Goal: Information Seeking & Learning: Learn about a topic

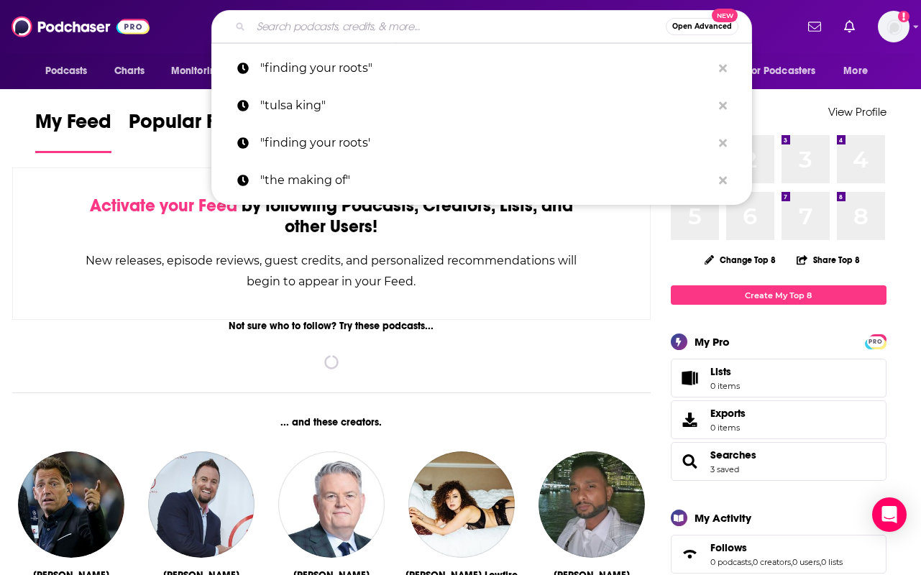
click at [298, 24] on input "Search podcasts, credits, & more..." at bounding box center [458, 26] width 415 height 23
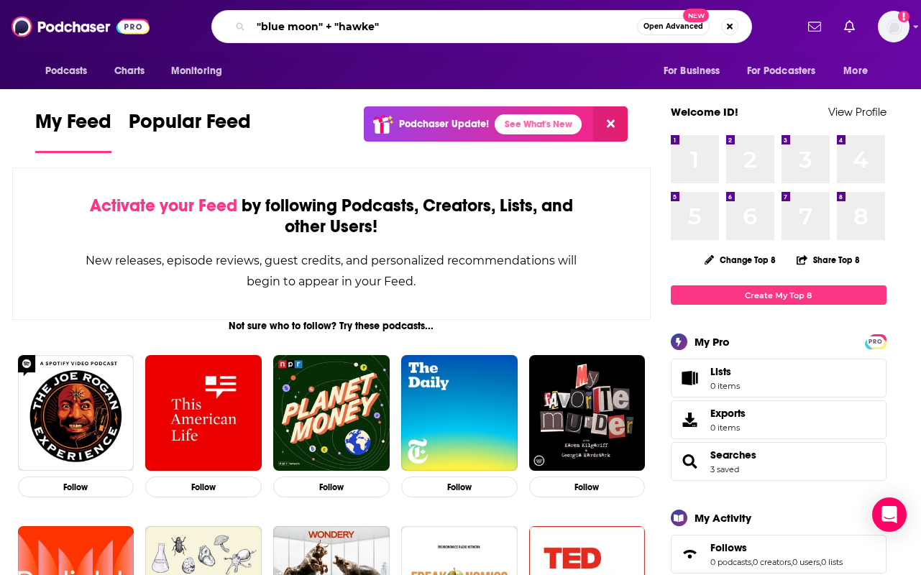
type input ""blue moon" + "hawke""
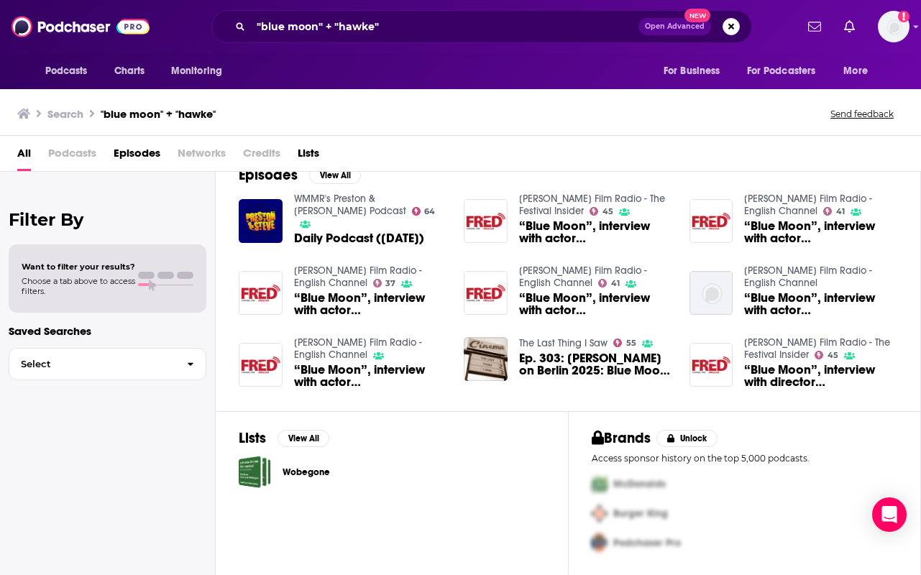
scroll to position [1, 0]
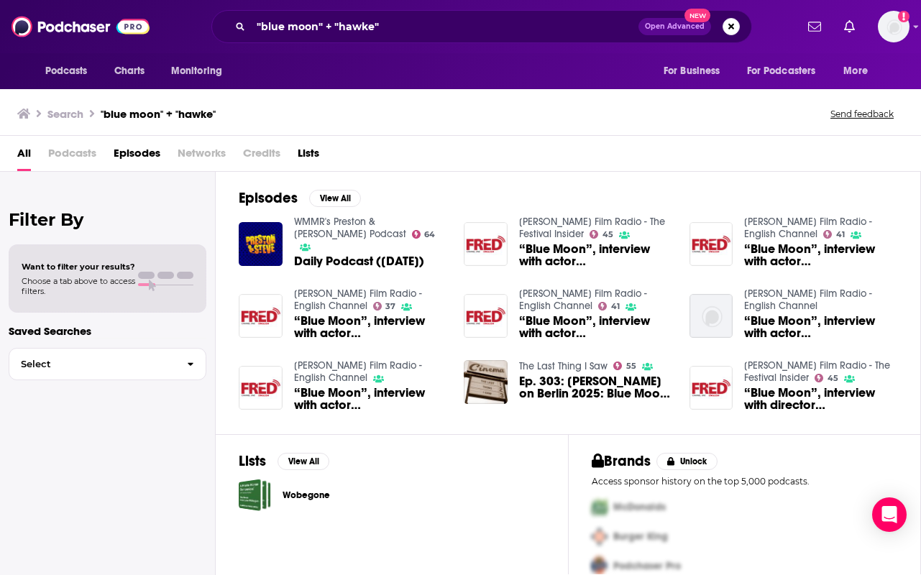
click at [401, 329] on span "“Blue Moon”, interview with actor [PERSON_NAME]" at bounding box center [370, 327] width 153 height 24
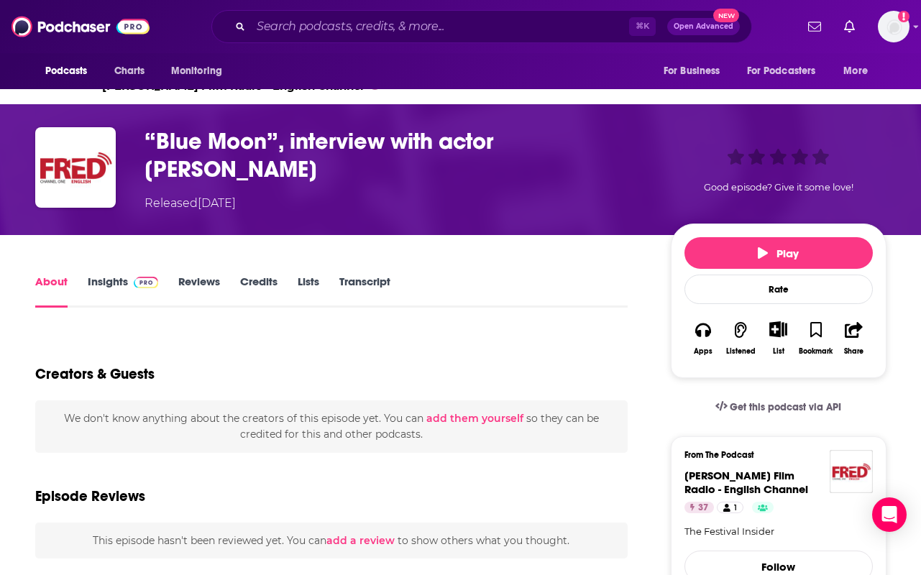
scroll to position [44, 0]
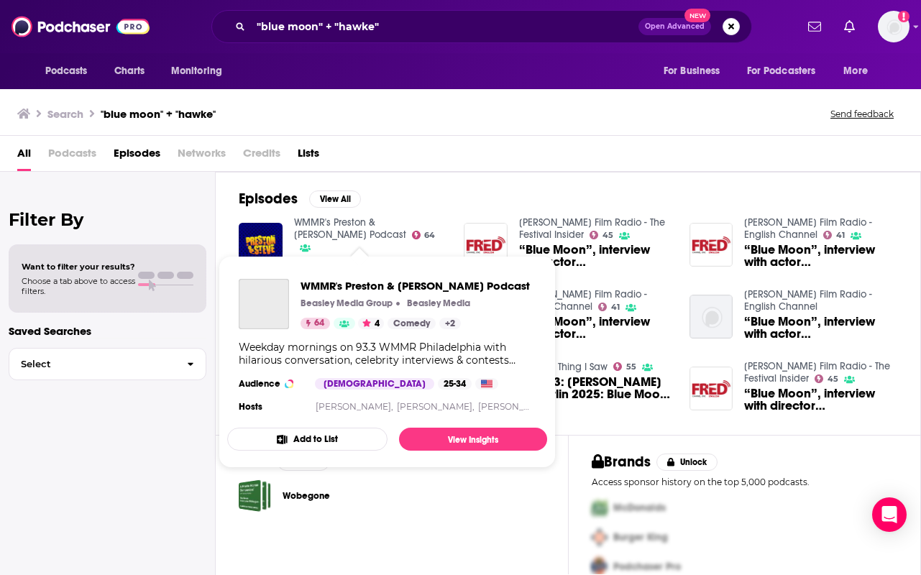
click at [306, 224] on link "WMMR's Preston & [PERSON_NAME] Podcast" at bounding box center [350, 228] width 112 height 24
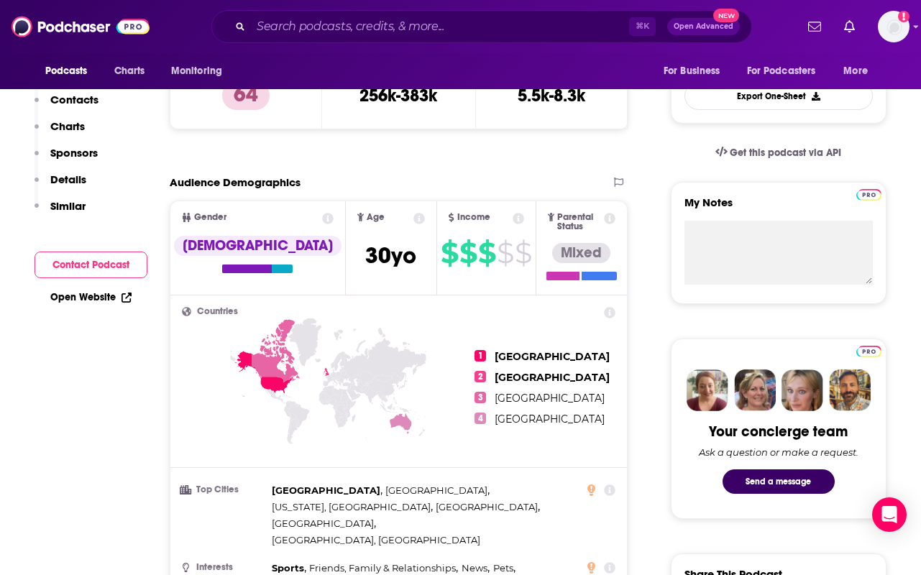
scroll to position [428, 0]
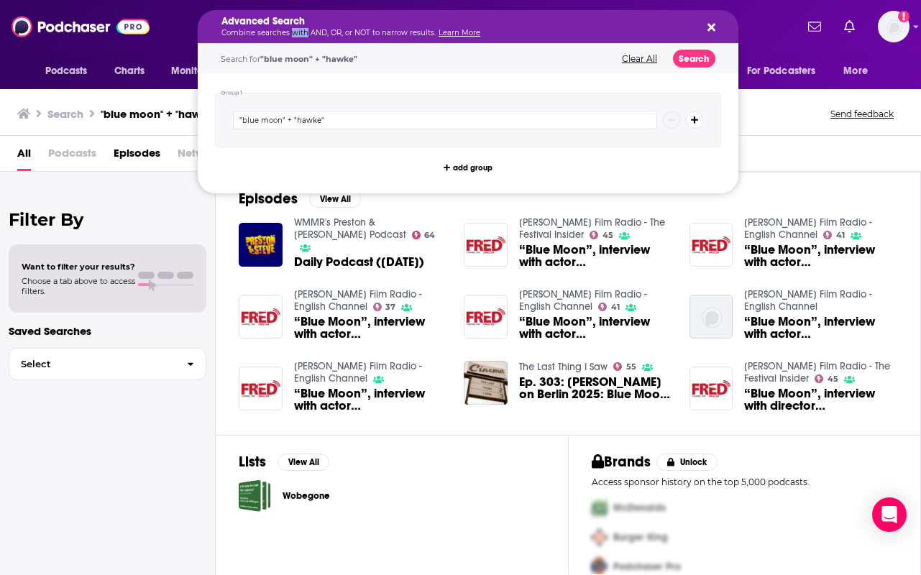
click at [300, 31] on p "Combine searches with AND, OR, or NOT to narrow results. Learn More" at bounding box center [456, 32] width 470 height 7
click at [293, 19] on h5 "Advanced Search" at bounding box center [456, 22] width 470 height 10
click at [164, 216] on h2 "Filter By" at bounding box center [108, 219] width 198 height 21
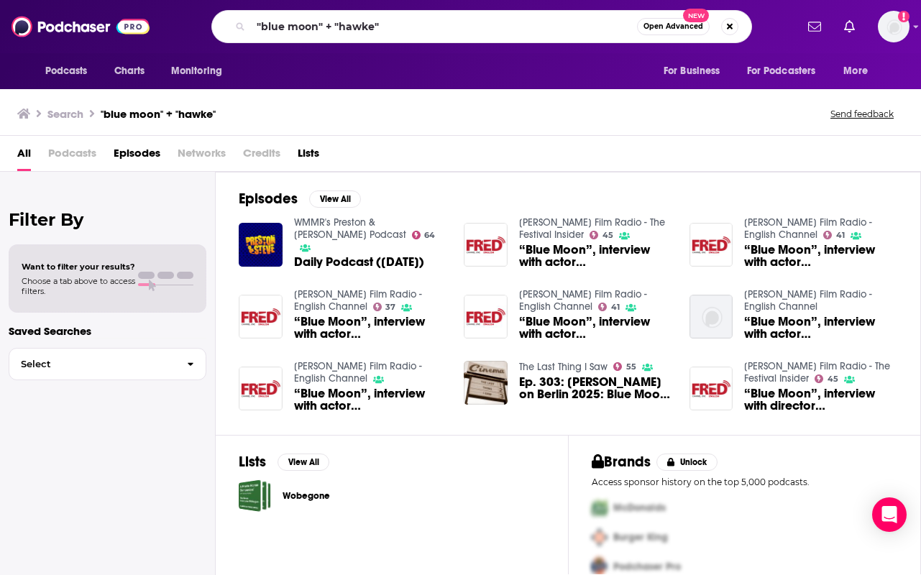
click at [284, 11] on div ""blue moon" + "hawke" Open Advanced New" at bounding box center [481, 26] width 540 height 33
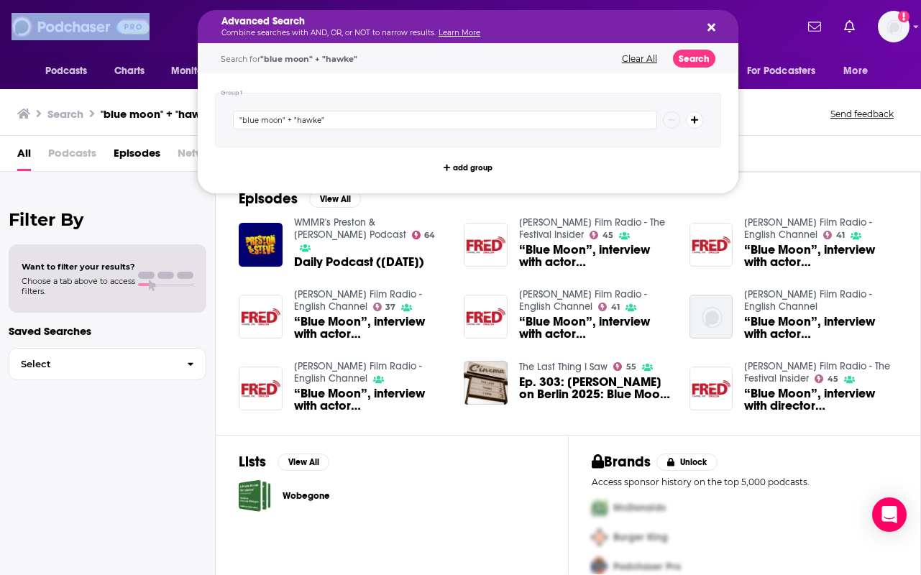
click at [294, 31] on p "Combine searches with AND, OR, or NOT to narrow results. Learn More" at bounding box center [456, 32] width 470 height 7
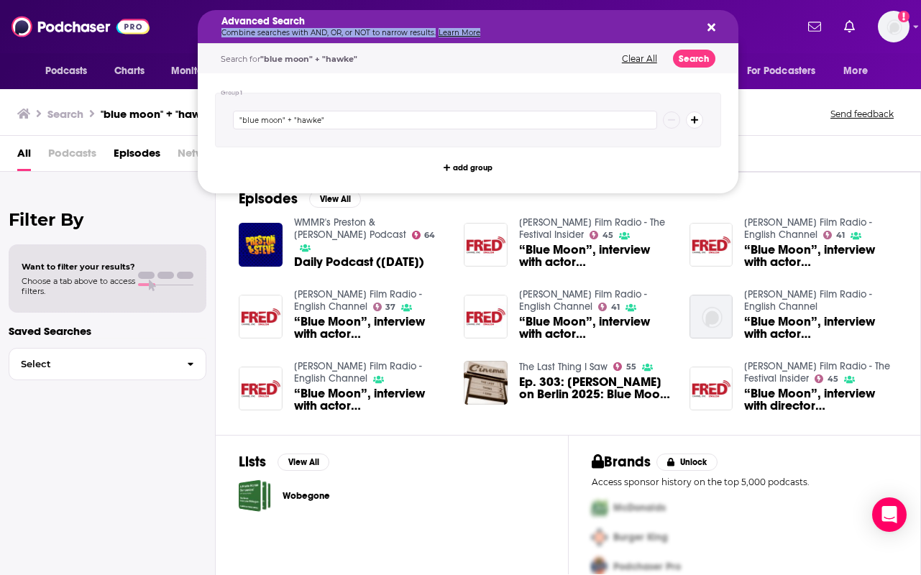
click at [294, 31] on p "Combine searches with AND, OR, or NOT to narrow results. Learn More" at bounding box center [456, 32] width 470 height 7
click at [182, 29] on div "Advanced Search Combine searches with AND, OR, or NOT to narrow results. Learn …" at bounding box center [481, 26] width 627 height 33
click at [284, 29] on p "Combine searches with AND, OR, or NOT to narrow results. Learn More" at bounding box center [456, 32] width 470 height 7
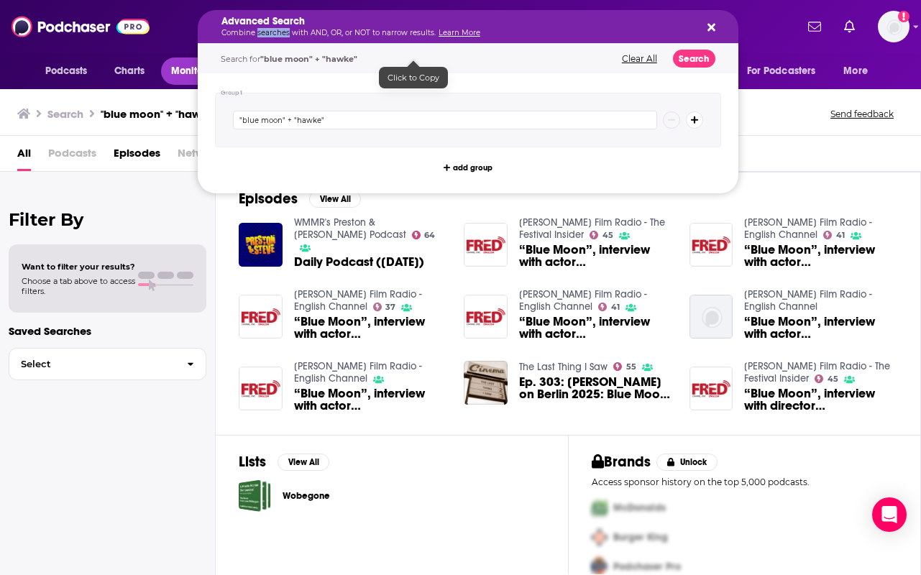
click at [165, 70] on button "Monitoring" at bounding box center [201, 70] width 80 height 27
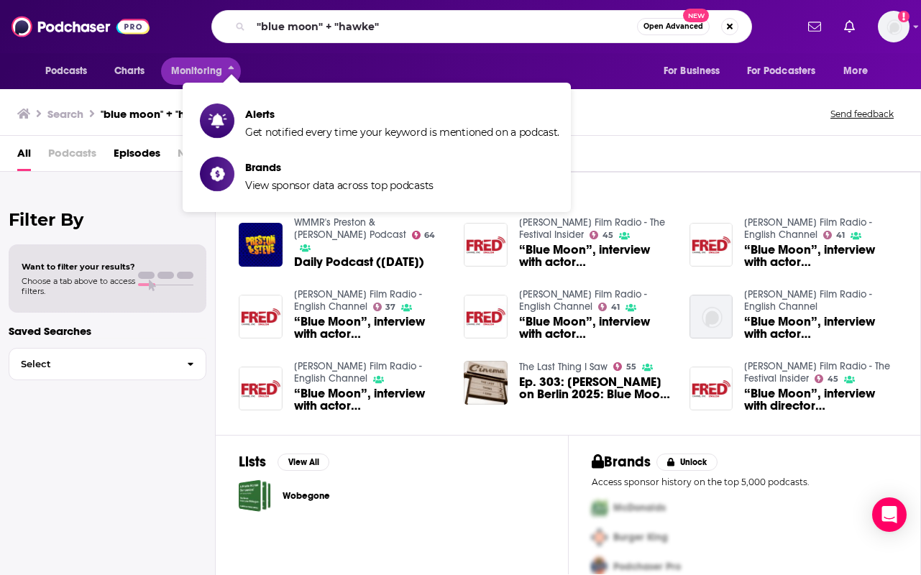
click at [185, 27] on div ""blue moon" + "hawke" Open Advanced New" at bounding box center [481, 26] width 627 height 33
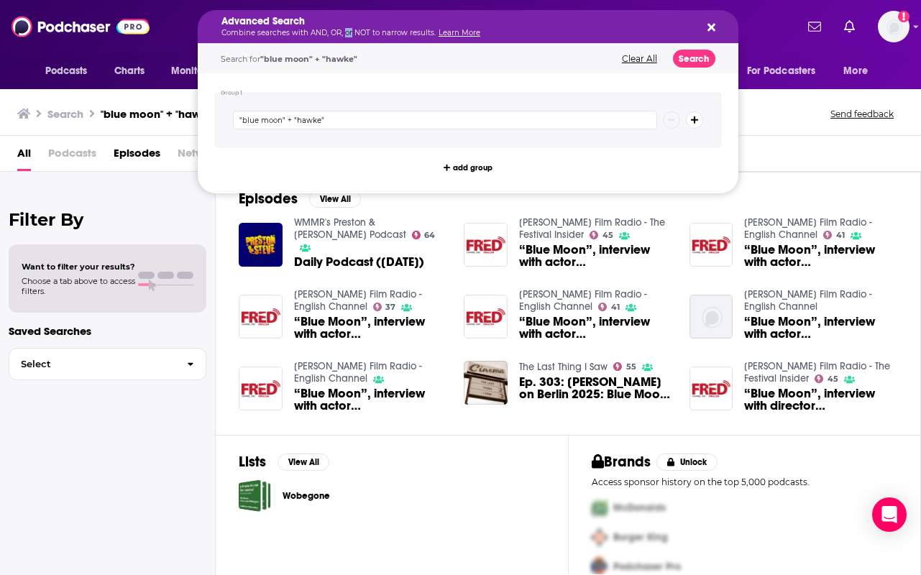
click at [344, 29] on p "Combine searches with AND, OR, or NOT to narrow results. Learn More" at bounding box center [456, 32] width 470 height 7
click at [330, 122] on input ""blue moon" + "hawke"" at bounding box center [445, 120] width 424 height 19
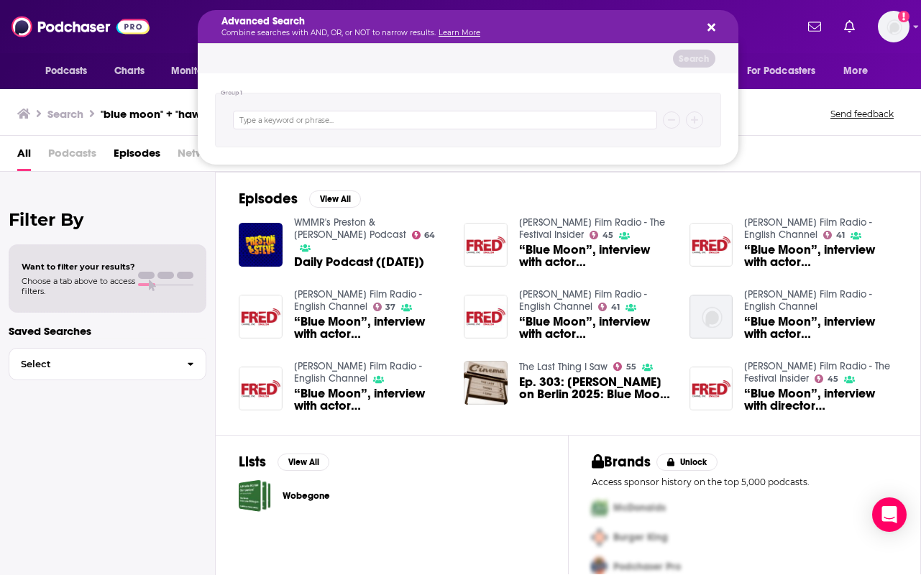
click at [702, 29] on div "Advanced Search Combine searches with AND, OR, or NOT to narrow results. Learn …" at bounding box center [468, 26] width 540 height 33
click at [718, 29] on div "Advanced Search Combine searches with AND, OR, or NOT to narrow results. Learn …" at bounding box center [468, 26] width 540 height 33
click at [711, 29] on icon "Search podcasts, credits, & more..." at bounding box center [711, 27] width 8 height 11
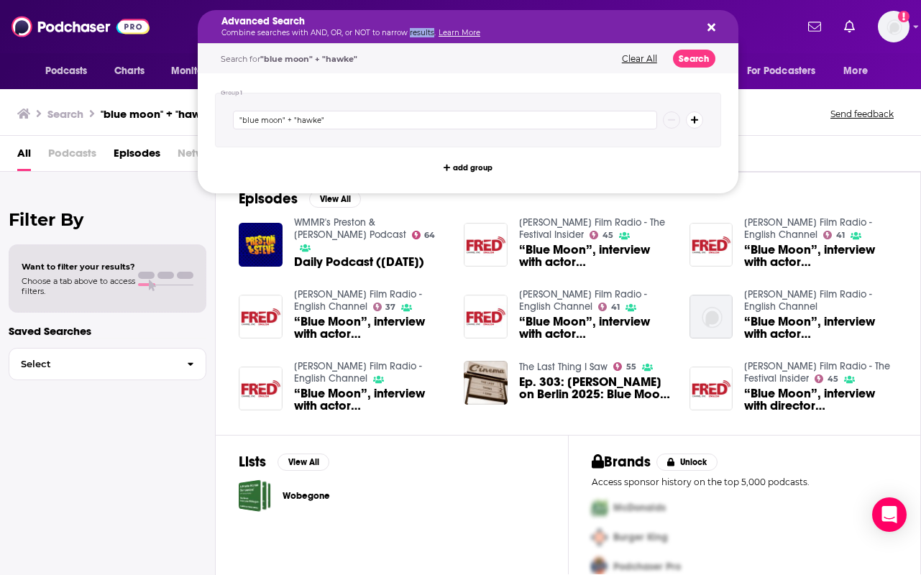
click at [422, 31] on p "Combine searches with AND, OR, or NOT to narrow results. Learn More" at bounding box center [456, 32] width 470 height 7
click at [416, 61] on div "Search for "blue moon" + "hawke"" at bounding box center [413, 59] width 385 height 9
click at [442, 106] on div ""blue moon" + "hawke"" at bounding box center [468, 120] width 506 height 55
click at [434, 114] on input ""blue moon" + "hawke"" at bounding box center [445, 120] width 424 height 19
click at [713, 21] on button "Search podcasts, credits, & more..." at bounding box center [708, 26] width 11 height 11
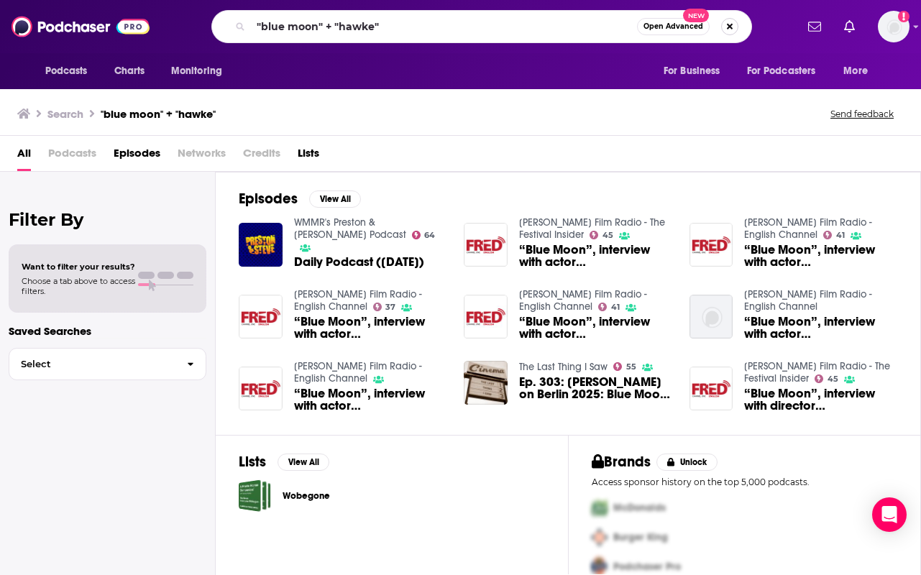
click at [727, 25] on button "Search podcasts, credits, & more..." at bounding box center [729, 26] width 17 height 17
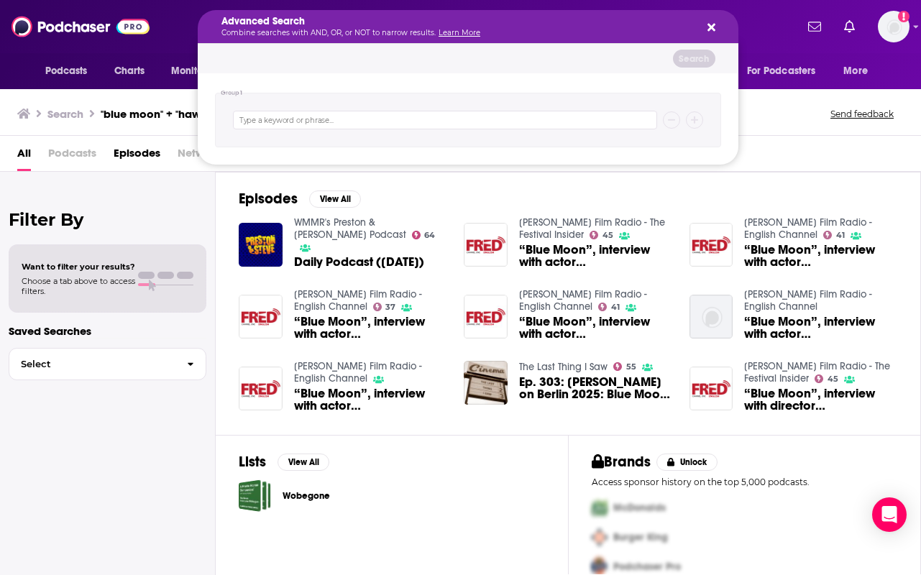
click at [712, 29] on icon "Search podcasts, credits, & more..." at bounding box center [711, 28] width 8 height 8
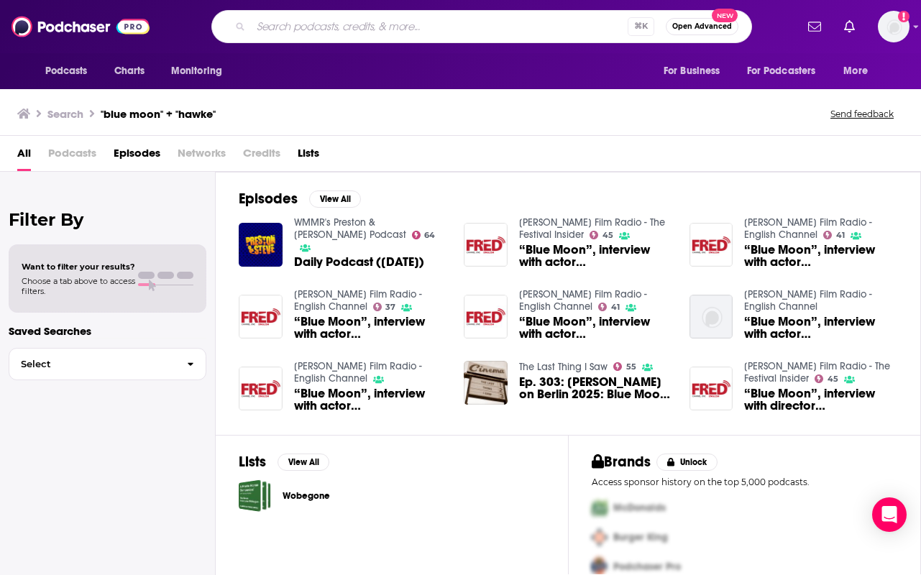
click at [554, 30] on input "Search podcasts, credits, & more..." at bounding box center [439, 26] width 377 height 23
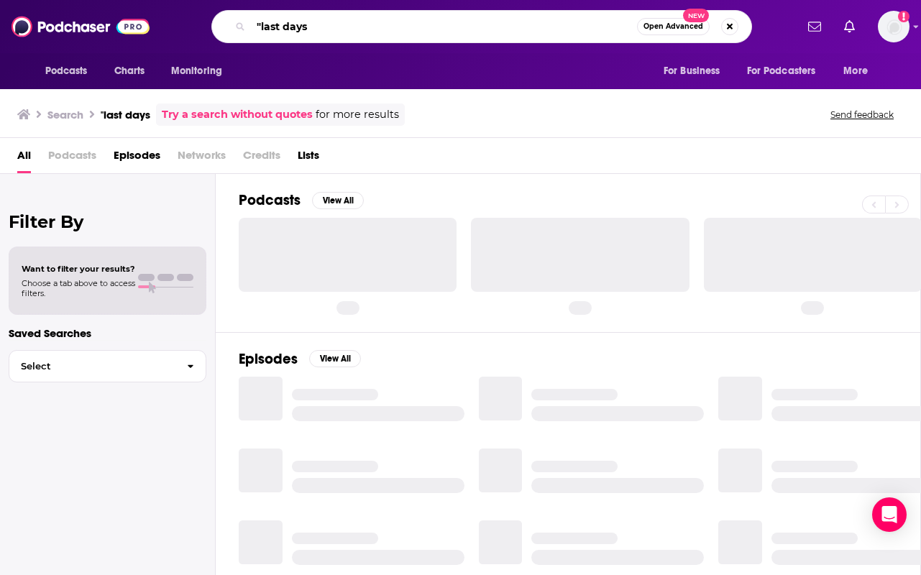
click at [491, 33] on input ""last days" at bounding box center [444, 26] width 386 height 23
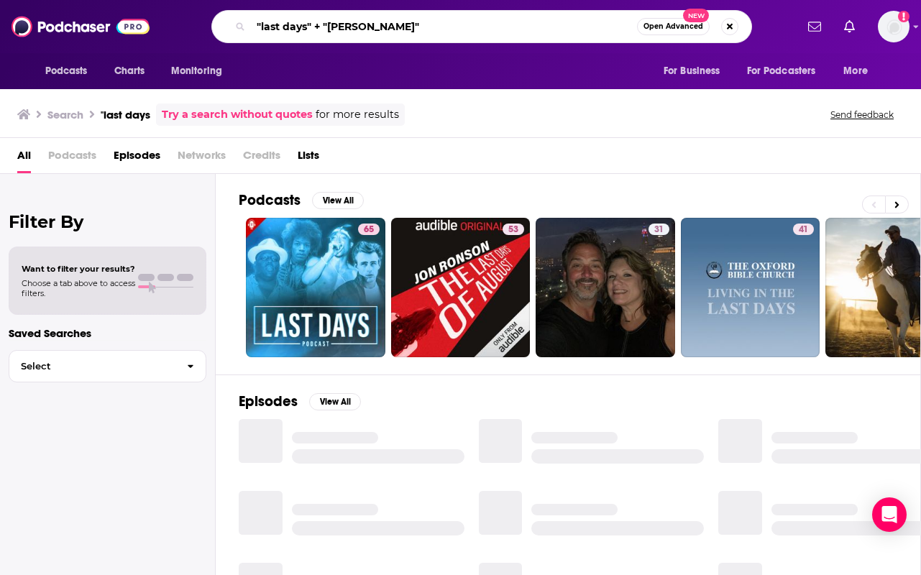
type input ""last days" + "[PERSON_NAME]""
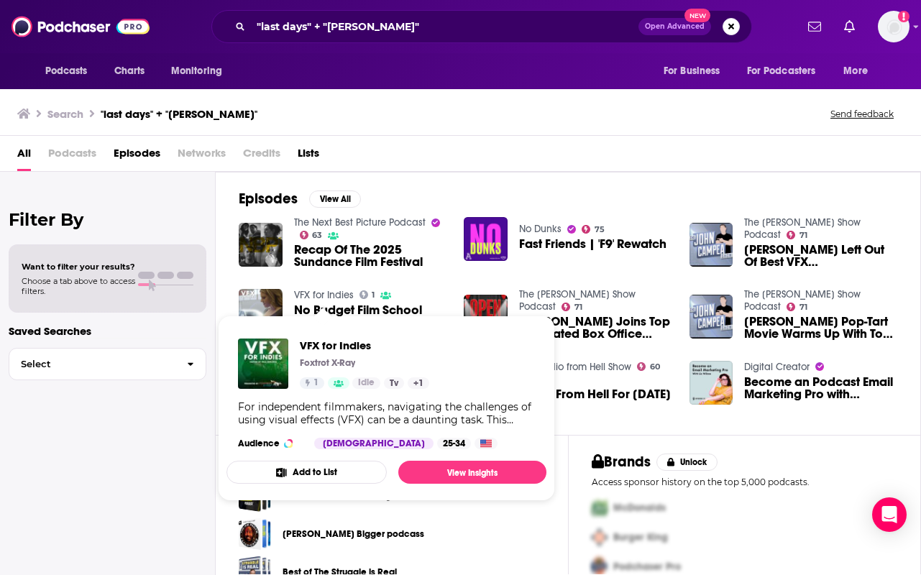
click at [325, 290] on link "VFX for Indies" at bounding box center [324, 295] width 60 height 12
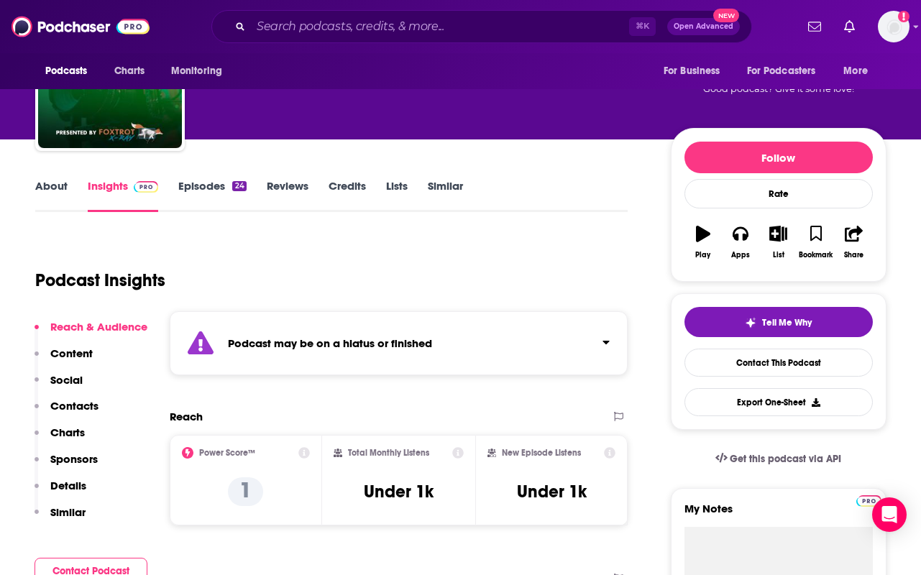
scroll to position [120, 0]
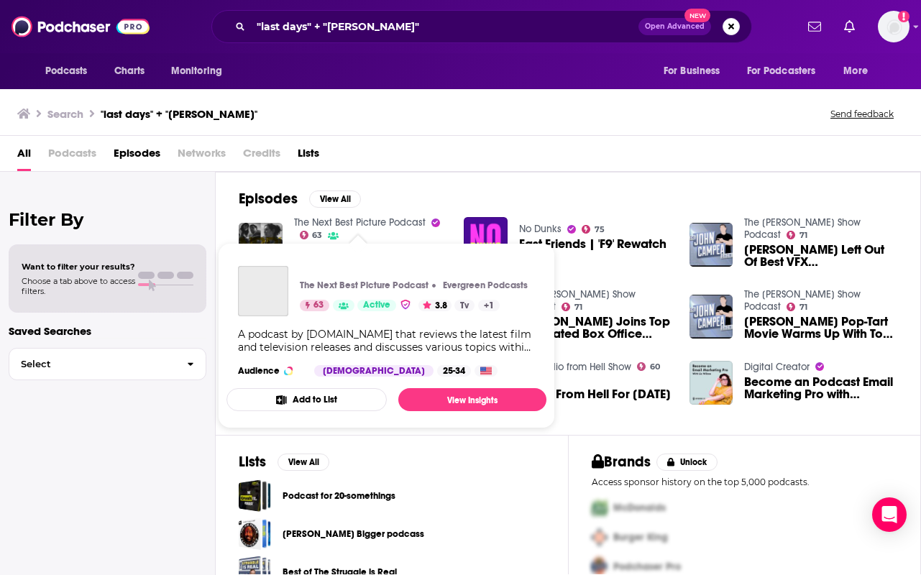
click at [369, 224] on link "The Next Best Picture Podcast" at bounding box center [360, 222] width 132 height 12
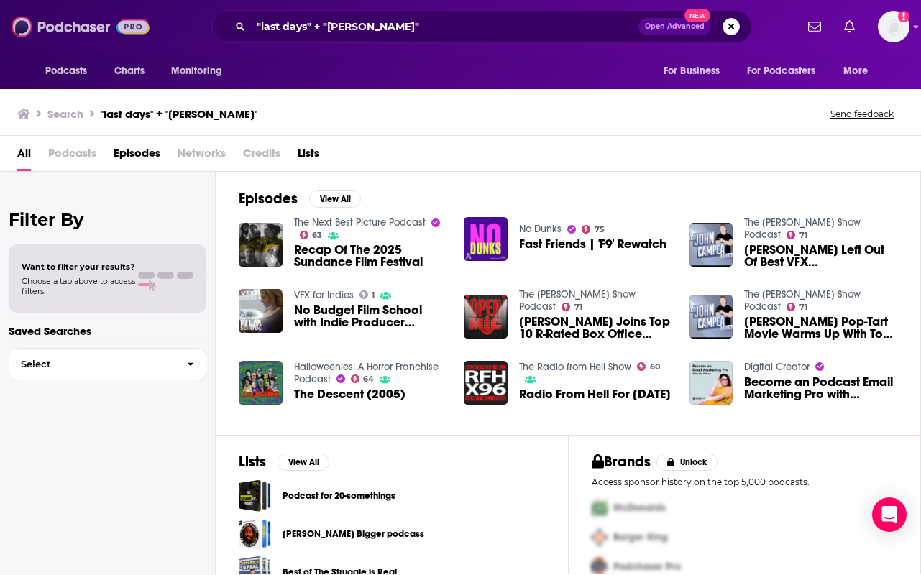
click at [89, 27] on img at bounding box center [80, 26] width 138 height 27
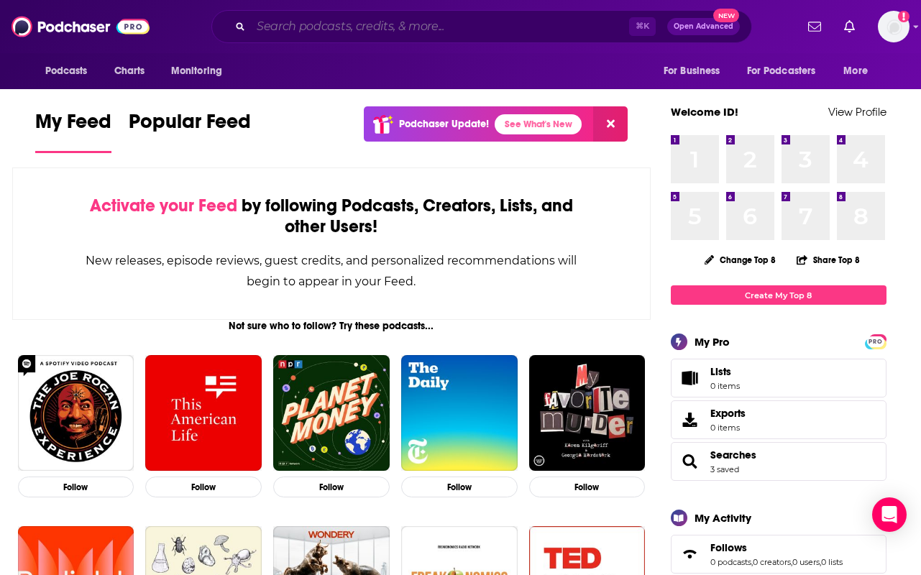
click at [333, 21] on input "Search podcasts, credits, & more..." at bounding box center [440, 26] width 378 height 23
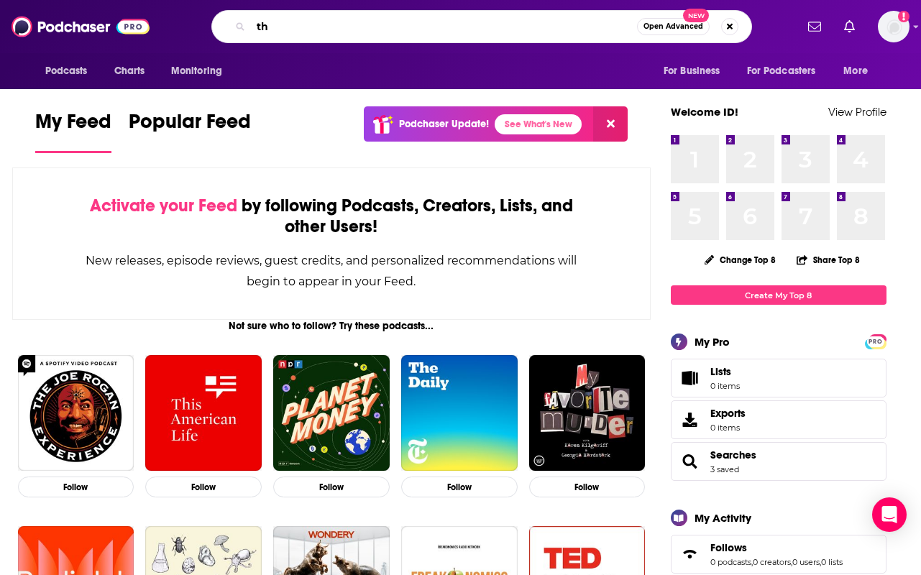
type input "t"
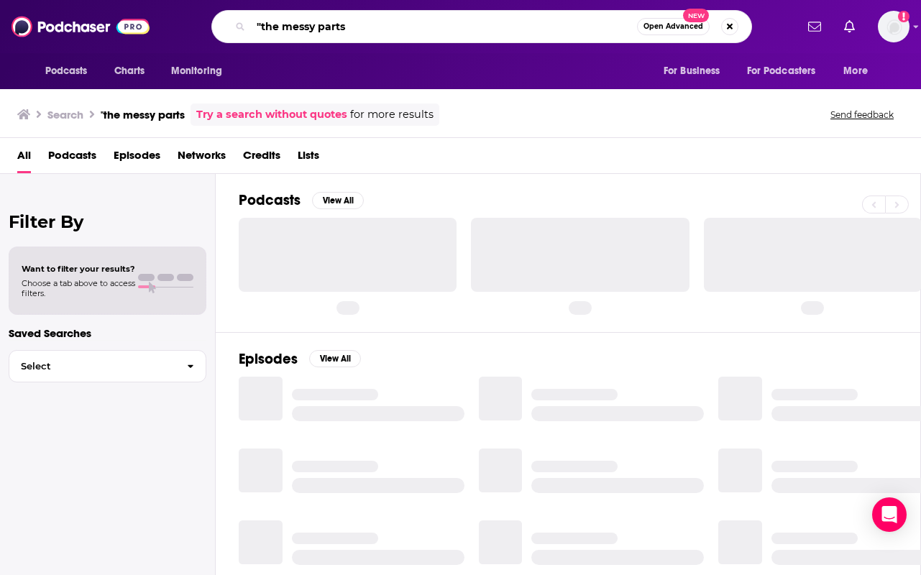
click at [350, 15] on input ""the messy parts" at bounding box center [444, 26] width 386 height 23
click at [351, 22] on input ""the messy parts" at bounding box center [444, 26] width 386 height 23
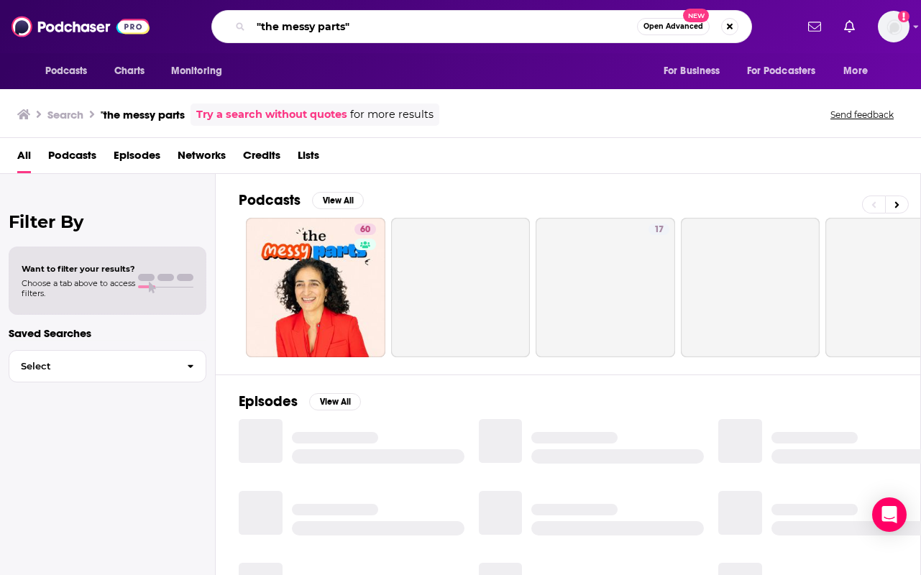
type input ""the messy parts""
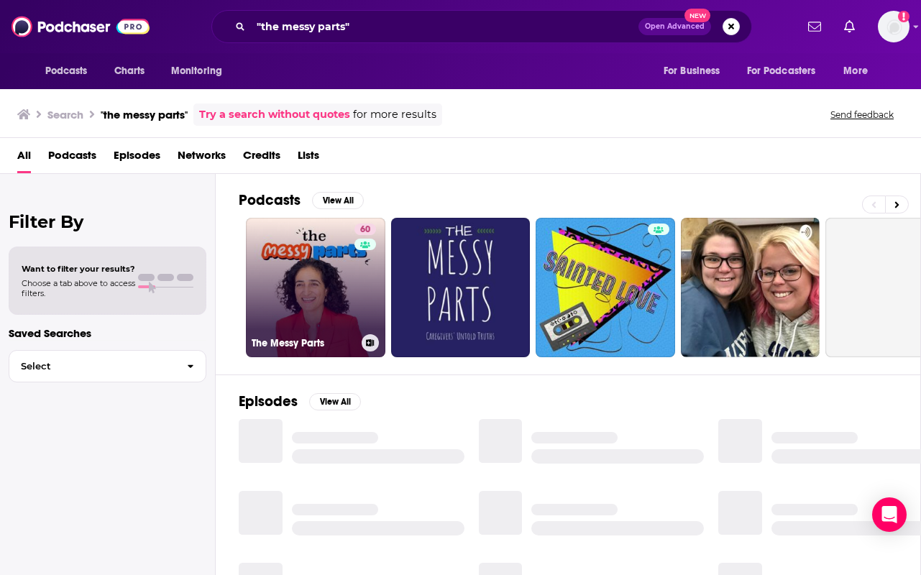
click at [311, 257] on link "60 The Messy Parts" at bounding box center [315, 287] width 139 height 139
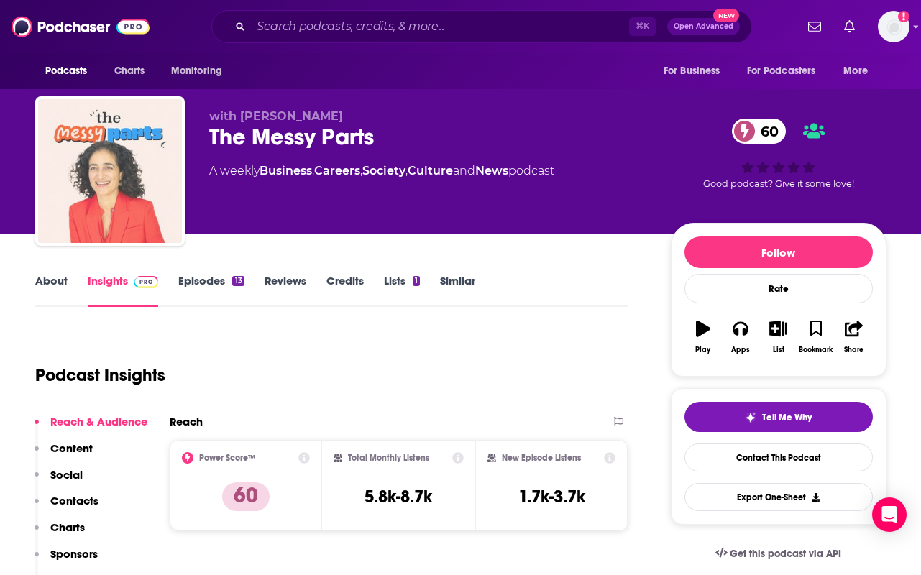
click at [113, 167] on img "The Messy Parts" at bounding box center [110, 171] width 144 height 144
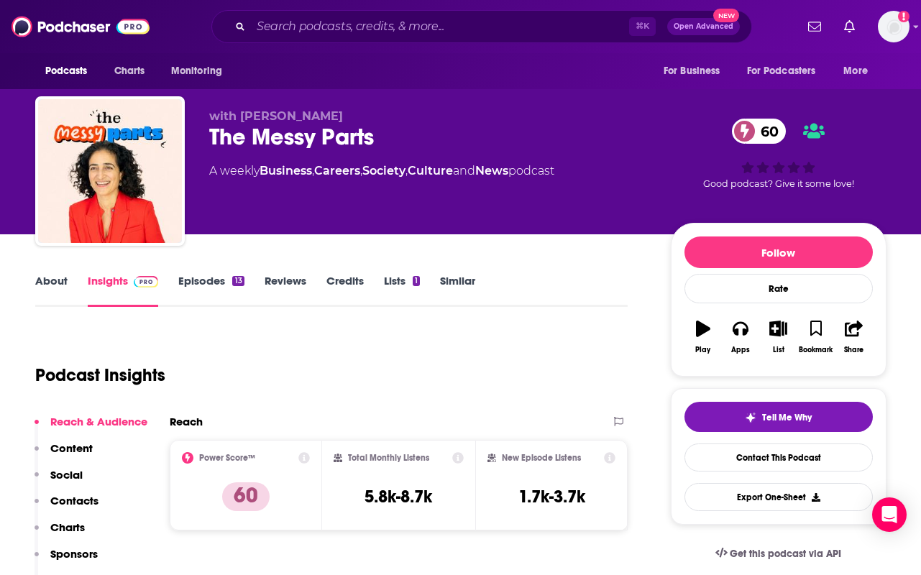
click at [244, 231] on div "with [PERSON_NAME] The Messy Parts 60 A weekly Business , Careers , Society , C…" at bounding box center [547, 173] width 677 height 129
click at [382, 489] on h3 "5.8k-8.7k" at bounding box center [398, 497] width 68 height 22
click at [305, 458] on icon at bounding box center [303, 457] width 11 height 11
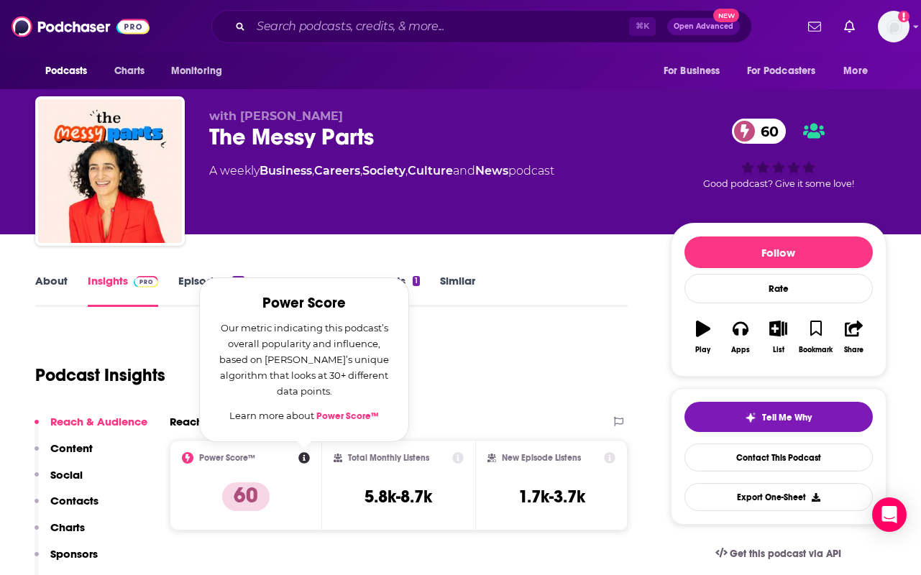
click at [67, 472] on p "Social" at bounding box center [66, 475] width 32 height 14
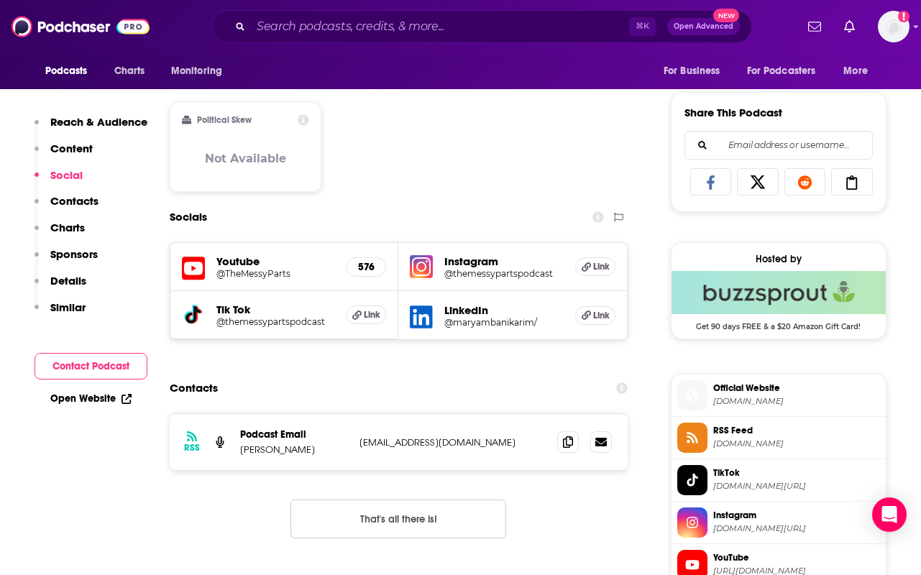
scroll to position [867, 0]
